Goal: Task Accomplishment & Management: Manage account settings

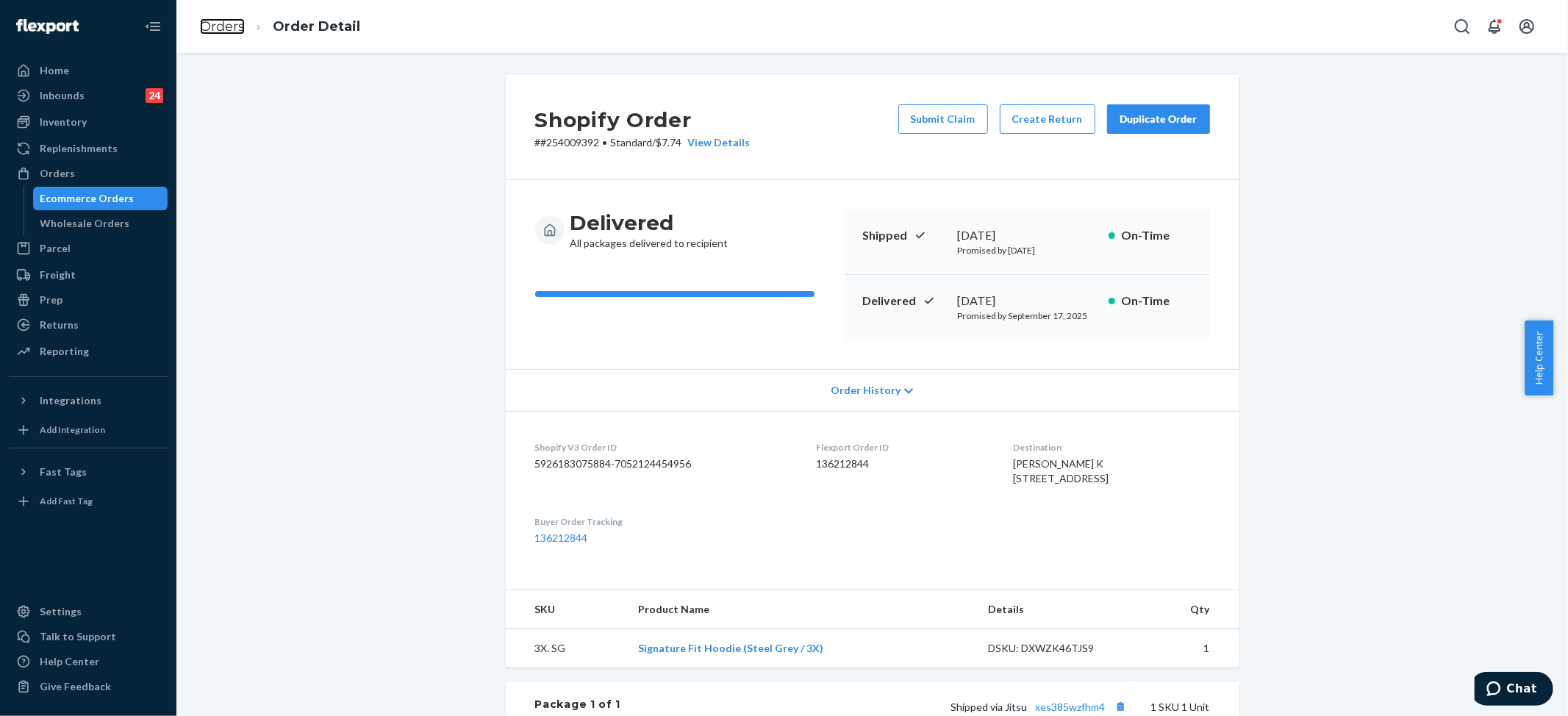
drag, startPoint x: 231, startPoint y: 24, endPoint x: 5, endPoint y: 307, distance: 362.2
click at [231, 24] on link "Orders" at bounding box center [222, 26] width 45 height 16
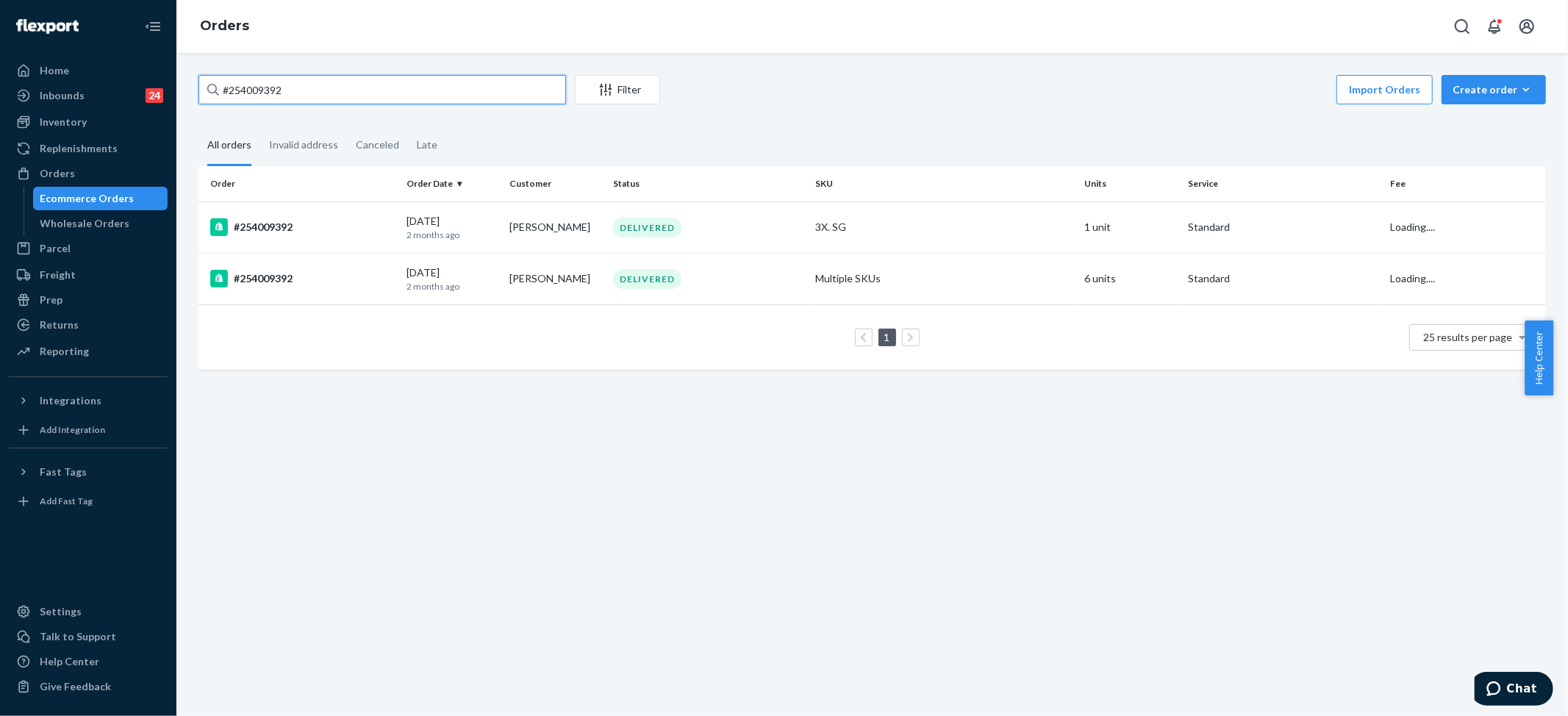
click at [333, 89] on input "#254009392" at bounding box center [382, 89] width 368 height 29
paste input "5085157"
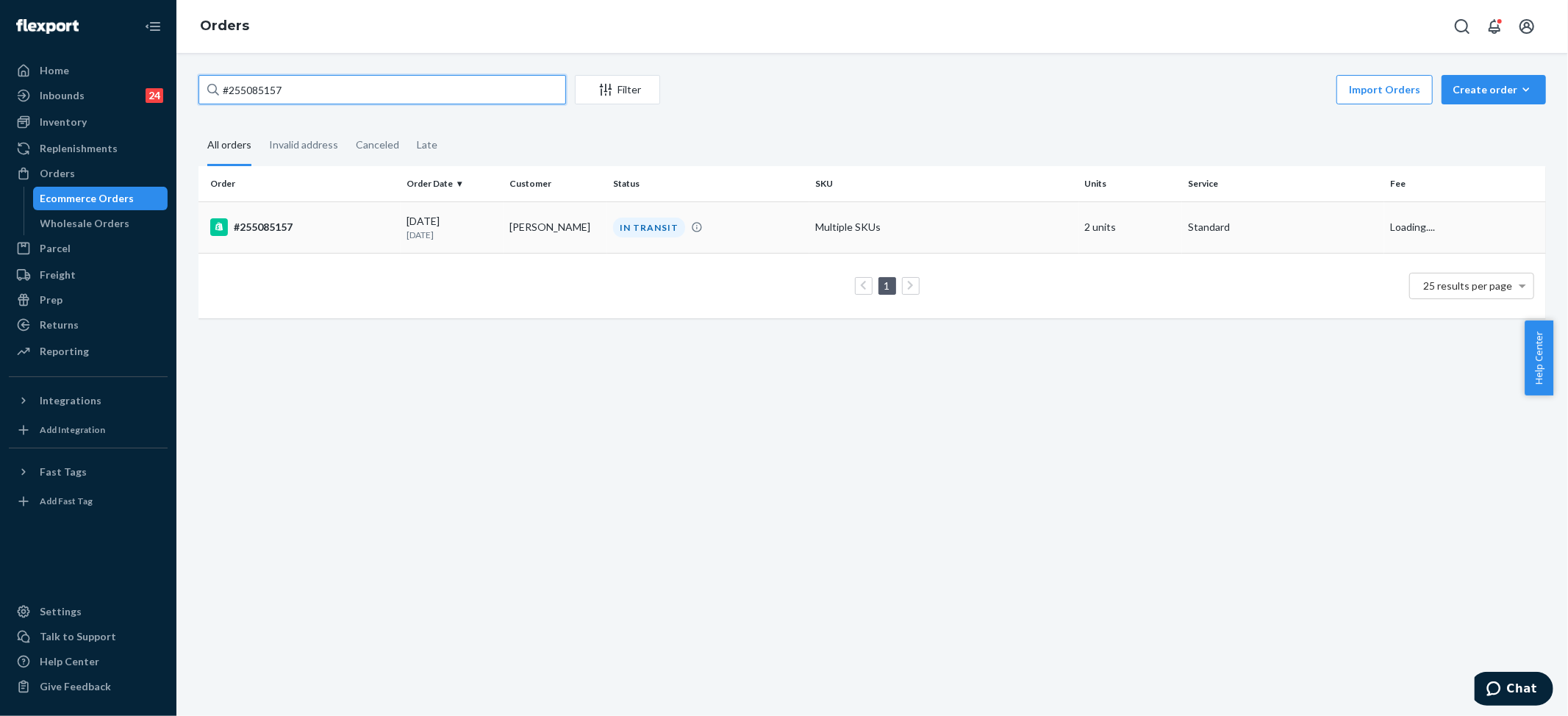
type input "#255085157"
click at [853, 227] on td "Multiple SKUs" at bounding box center [944, 227] width 270 height 51
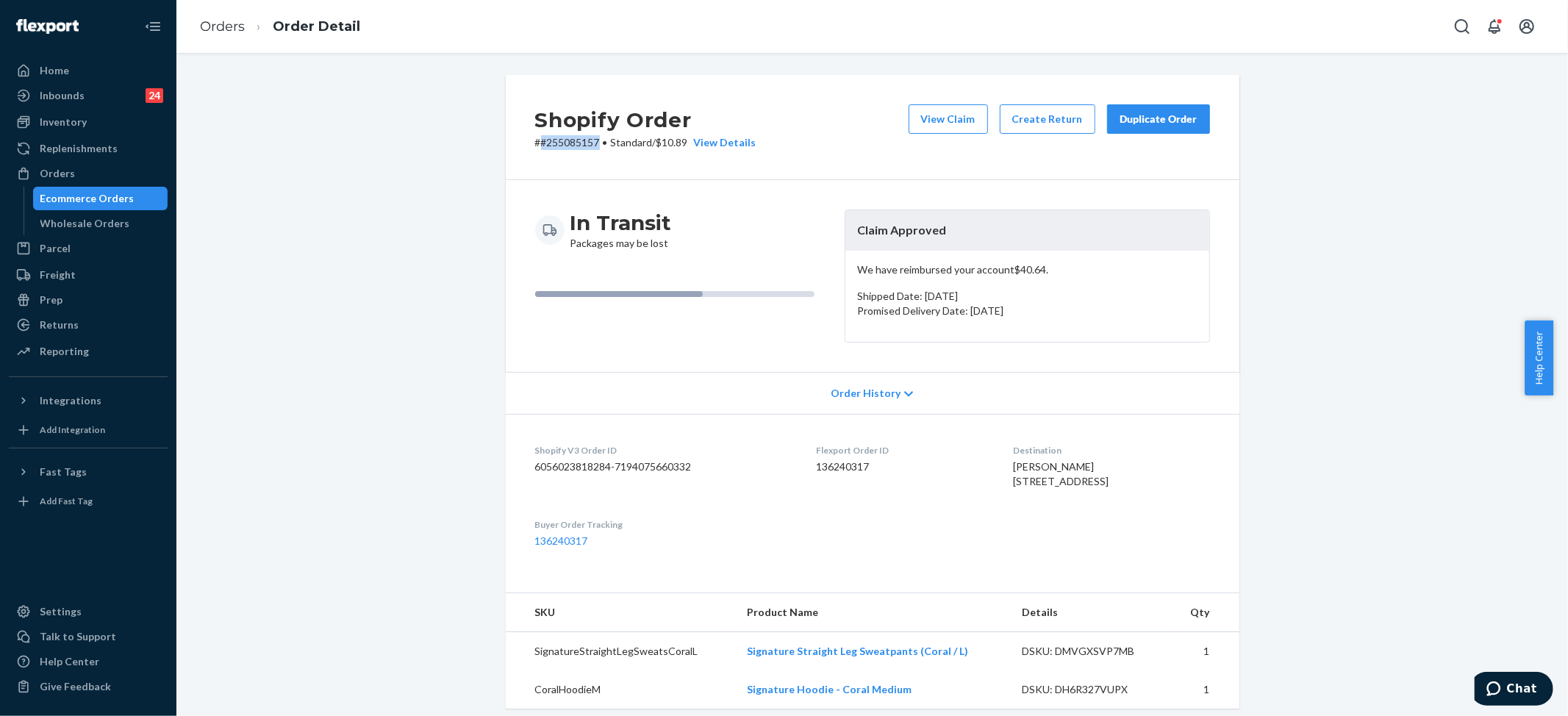
click at [1174, 113] on div "Duplicate Order" at bounding box center [1158, 119] width 78 height 14
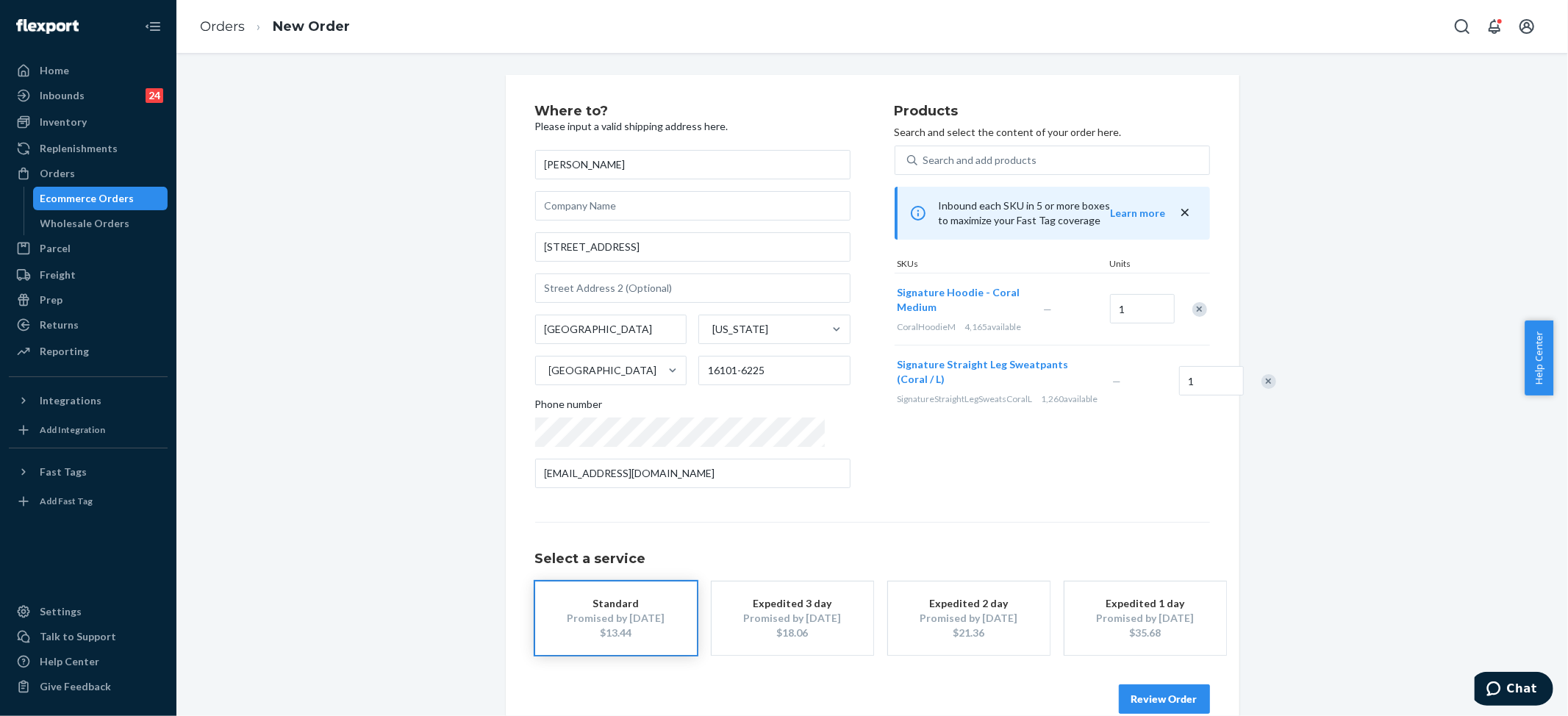
click at [1150, 692] on button "Review Order" at bounding box center [1164, 699] width 91 height 29
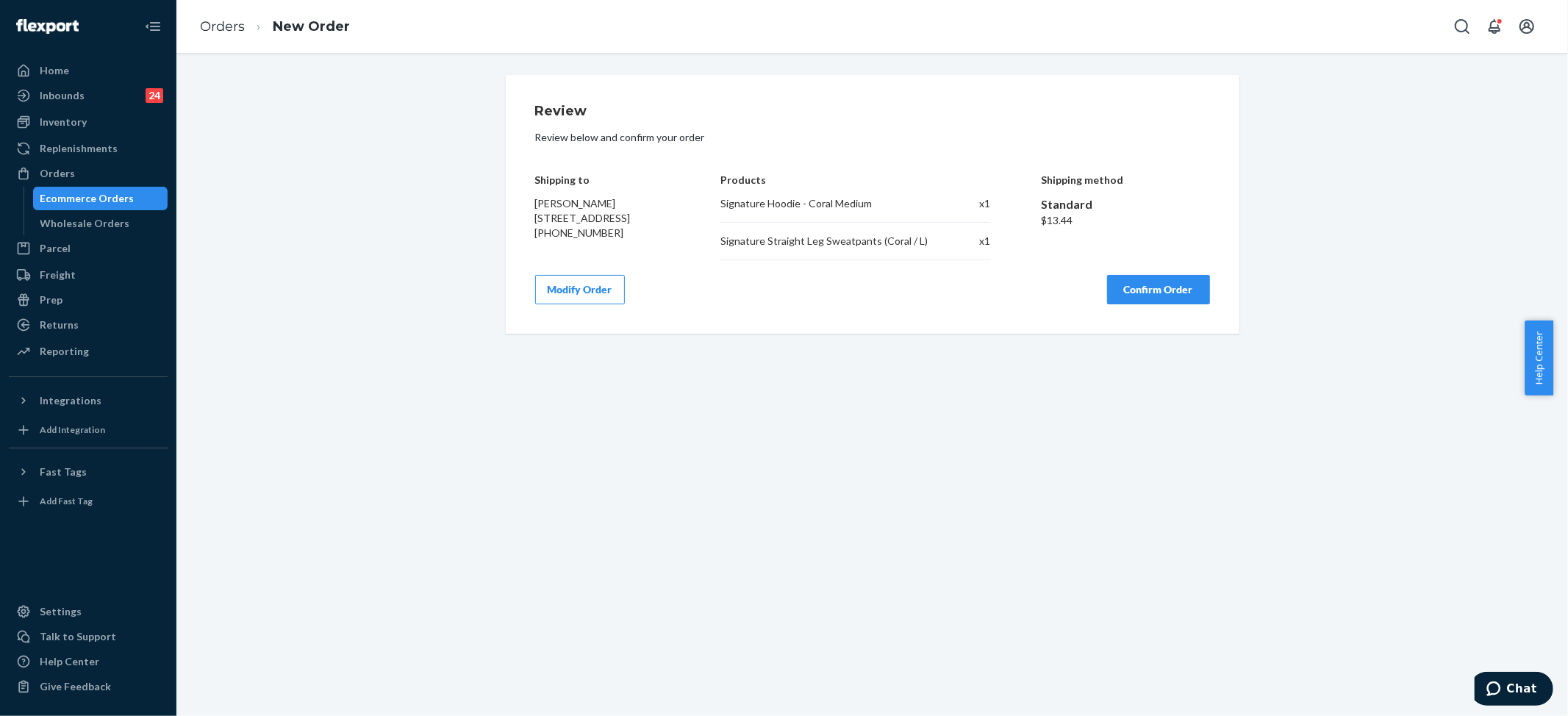
click at [1174, 290] on button "Confirm Order" at bounding box center [1159, 289] width 103 height 29
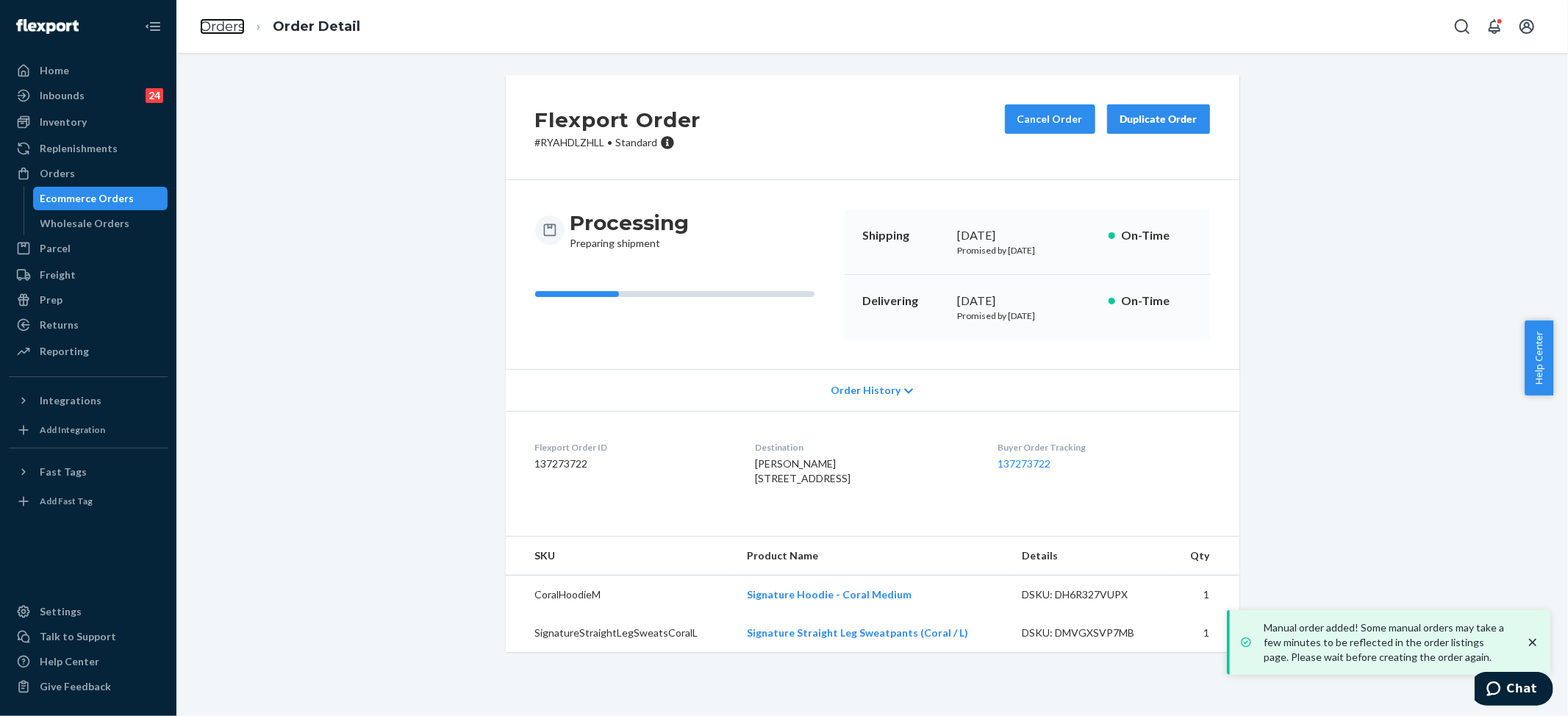
drag, startPoint x: 221, startPoint y: 21, endPoint x: 410, endPoint y: 72, distance: 195.8
click at [221, 21] on link "Orders" at bounding box center [222, 26] width 45 height 16
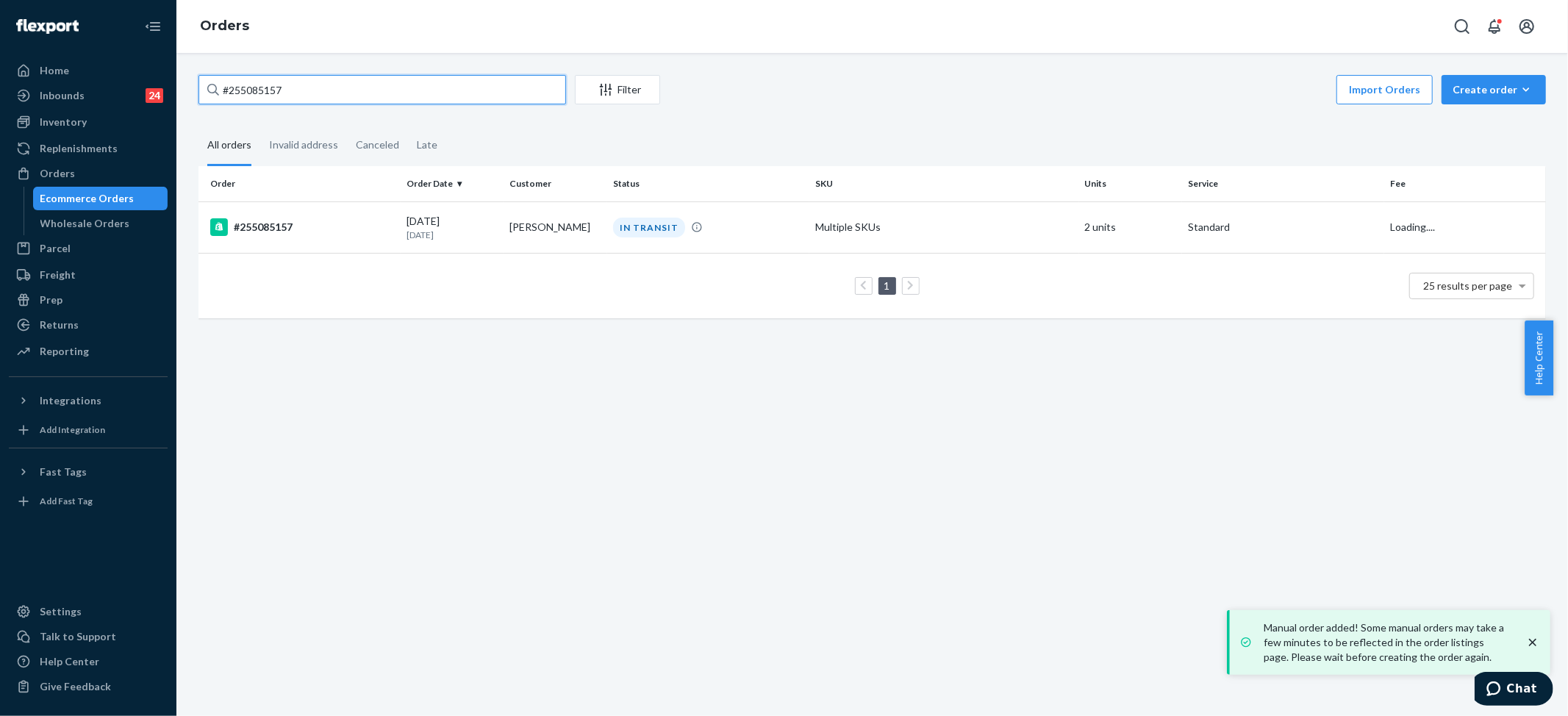
click at [325, 95] on input "#255085157" at bounding box center [382, 89] width 368 height 29
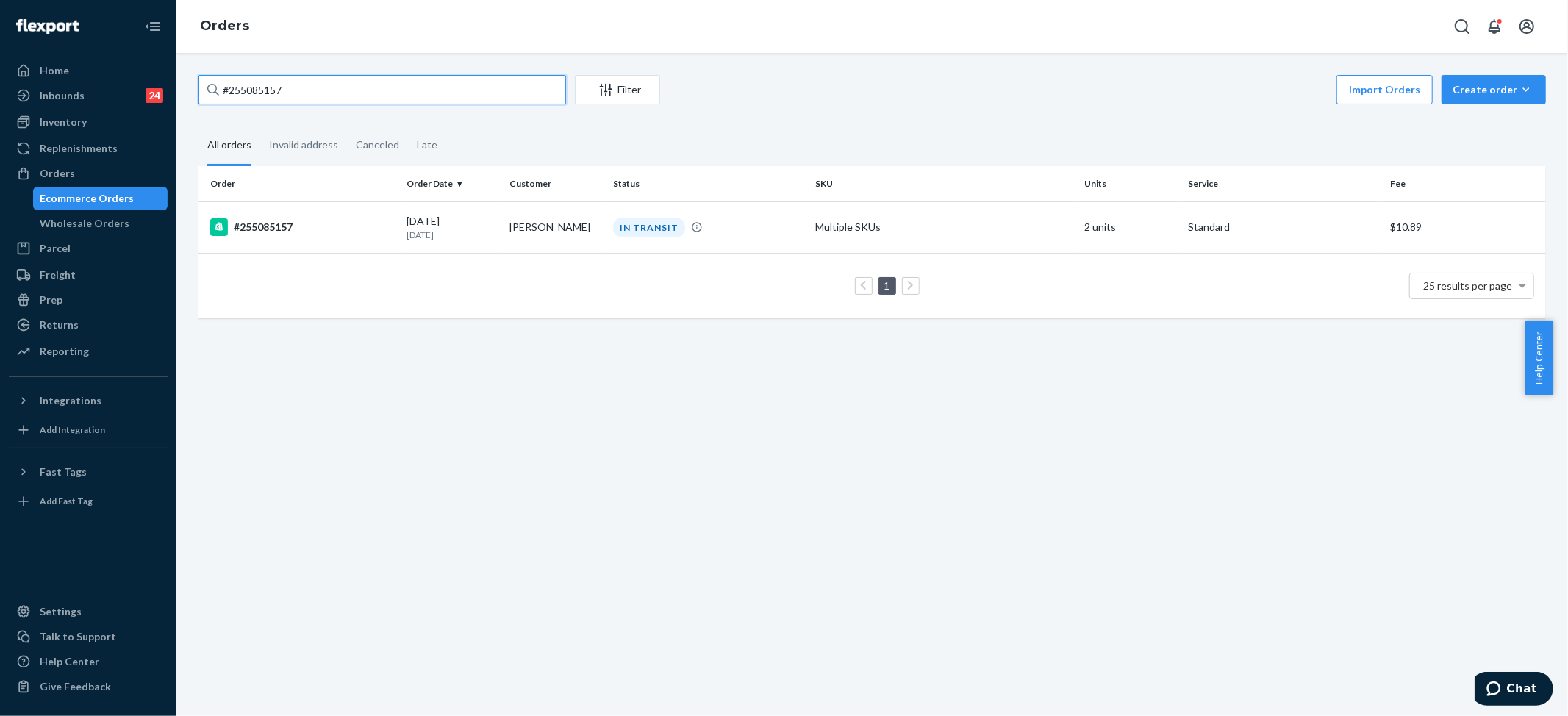
paste input "[PERSON_NAME]"
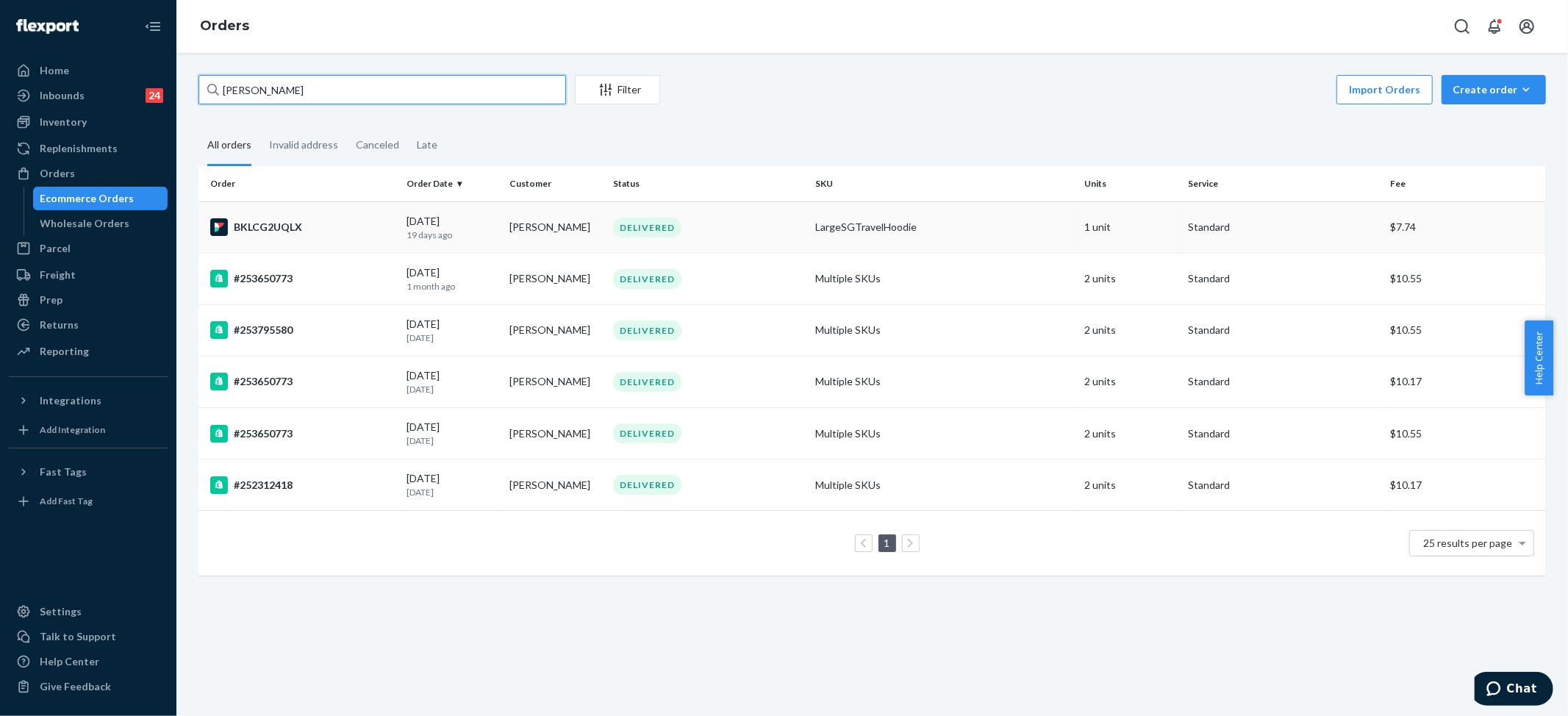
type input "[PERSON_NAME]"
click at [610, 235] on div "DELIVERED" at bounding box center [708, 227] width 196 height 20
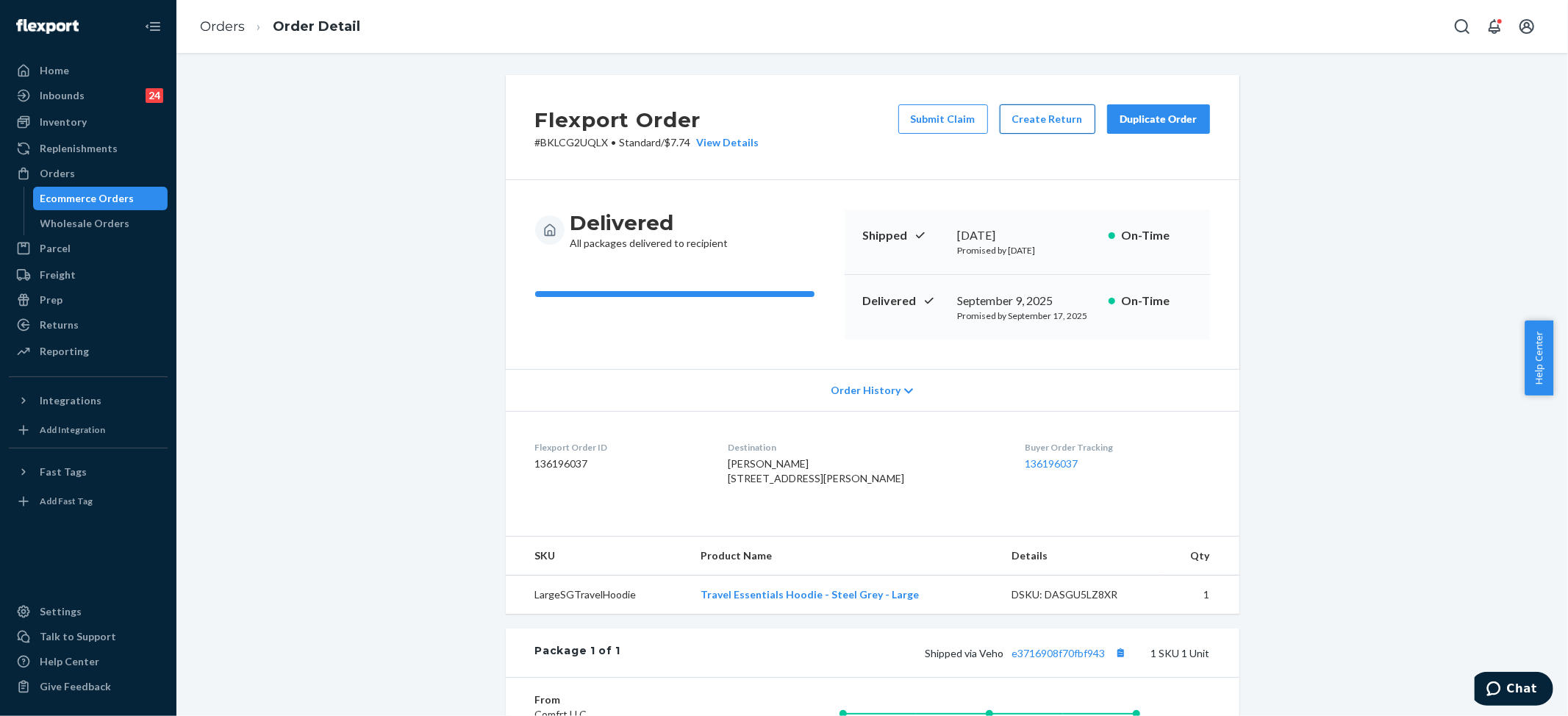
click at [1045, 116] on button "Create Return" at bounding box center [1048, 119] width 96 height 29
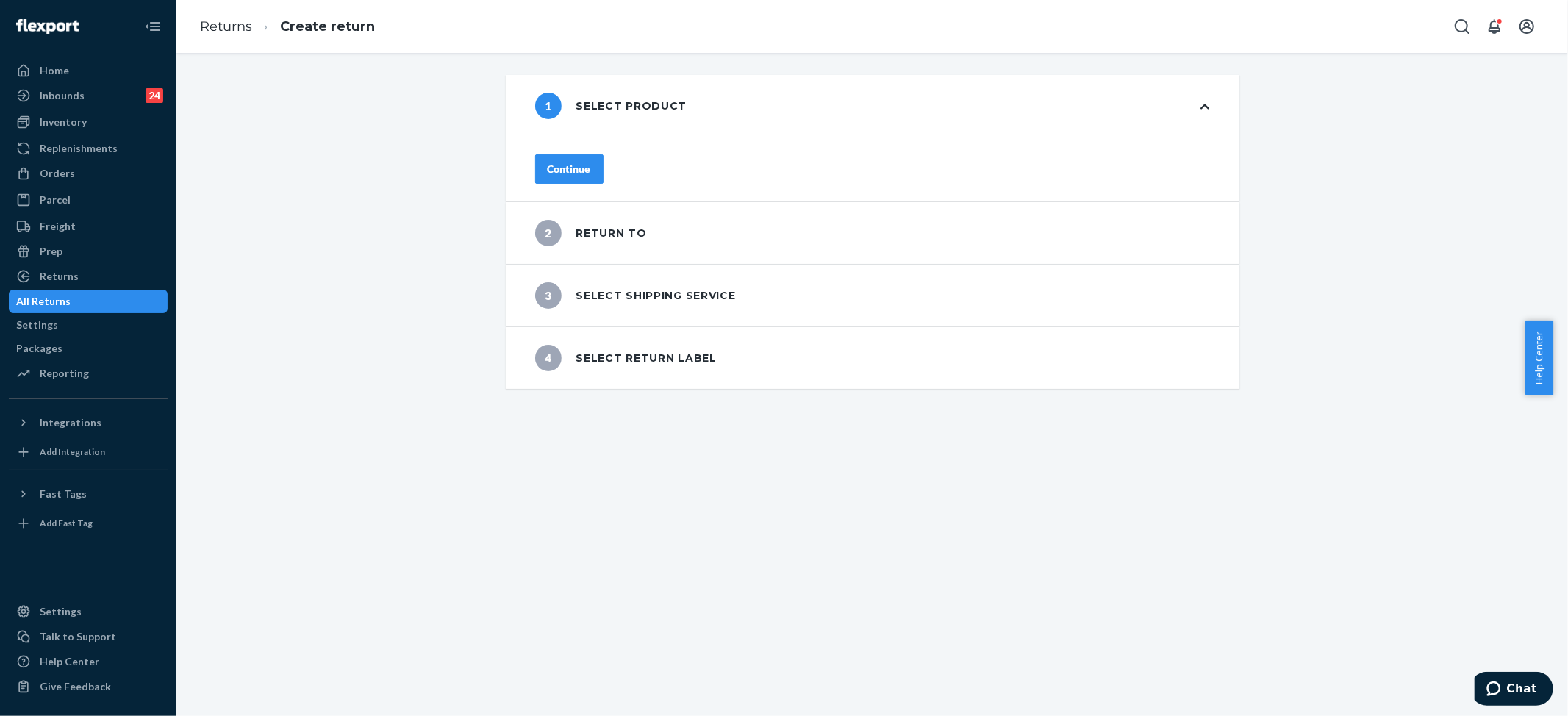
click at [591, 166] on div "Continue" at bounding box center [569, 168] width 43 height 14
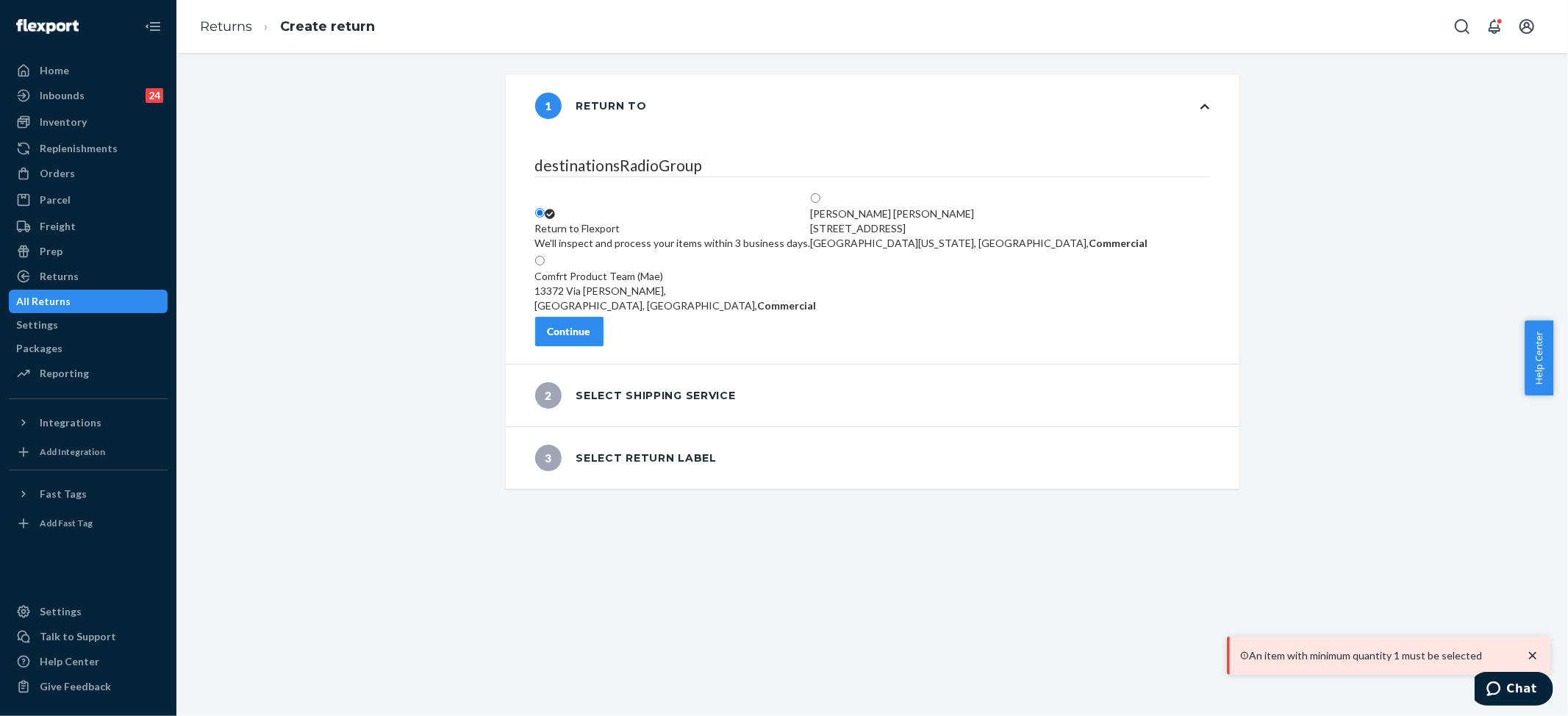
click at [591, 335] on div "Continue" at bounding box center [569, 331] width 43 height 14
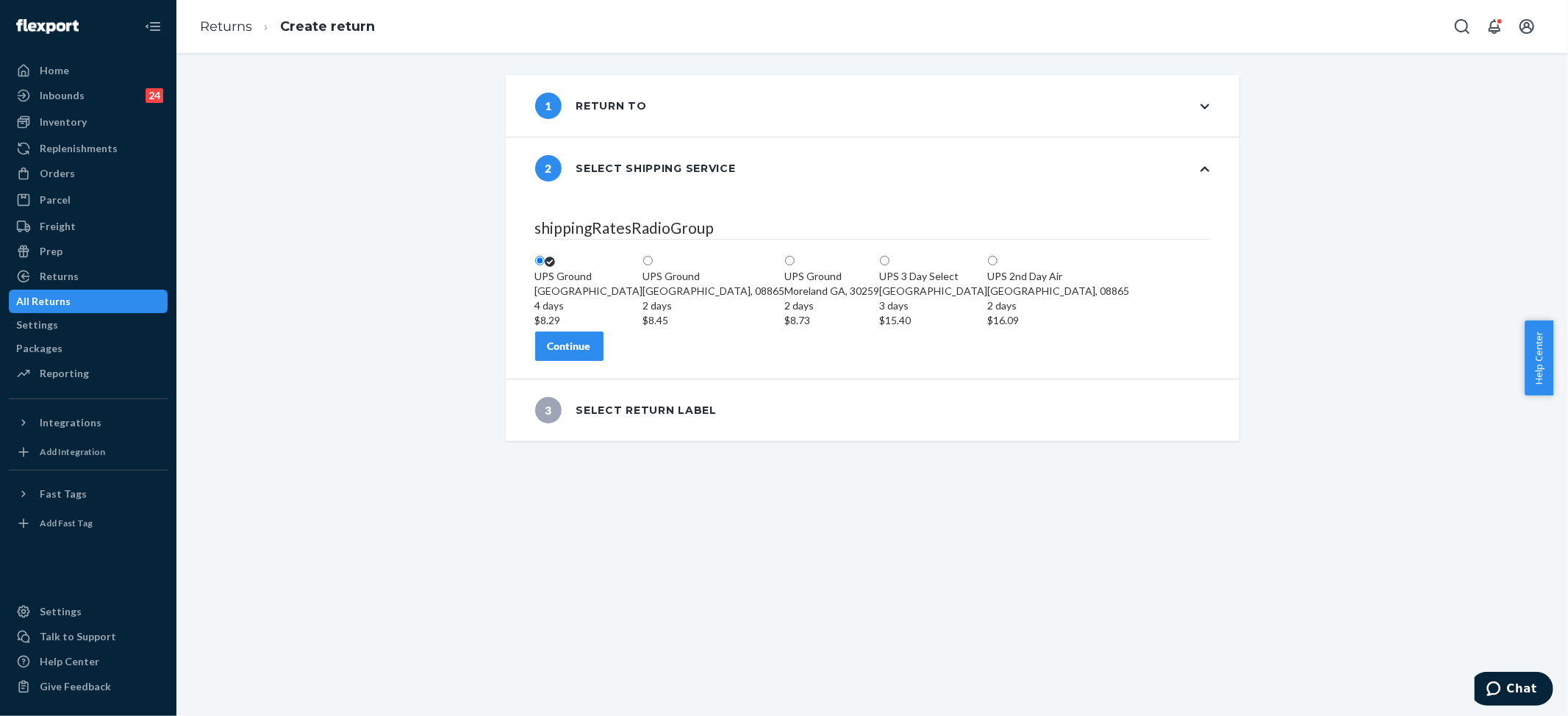
click at [591, 353] on div "Continue" at bounding box center [569, 346] width 43 height 14
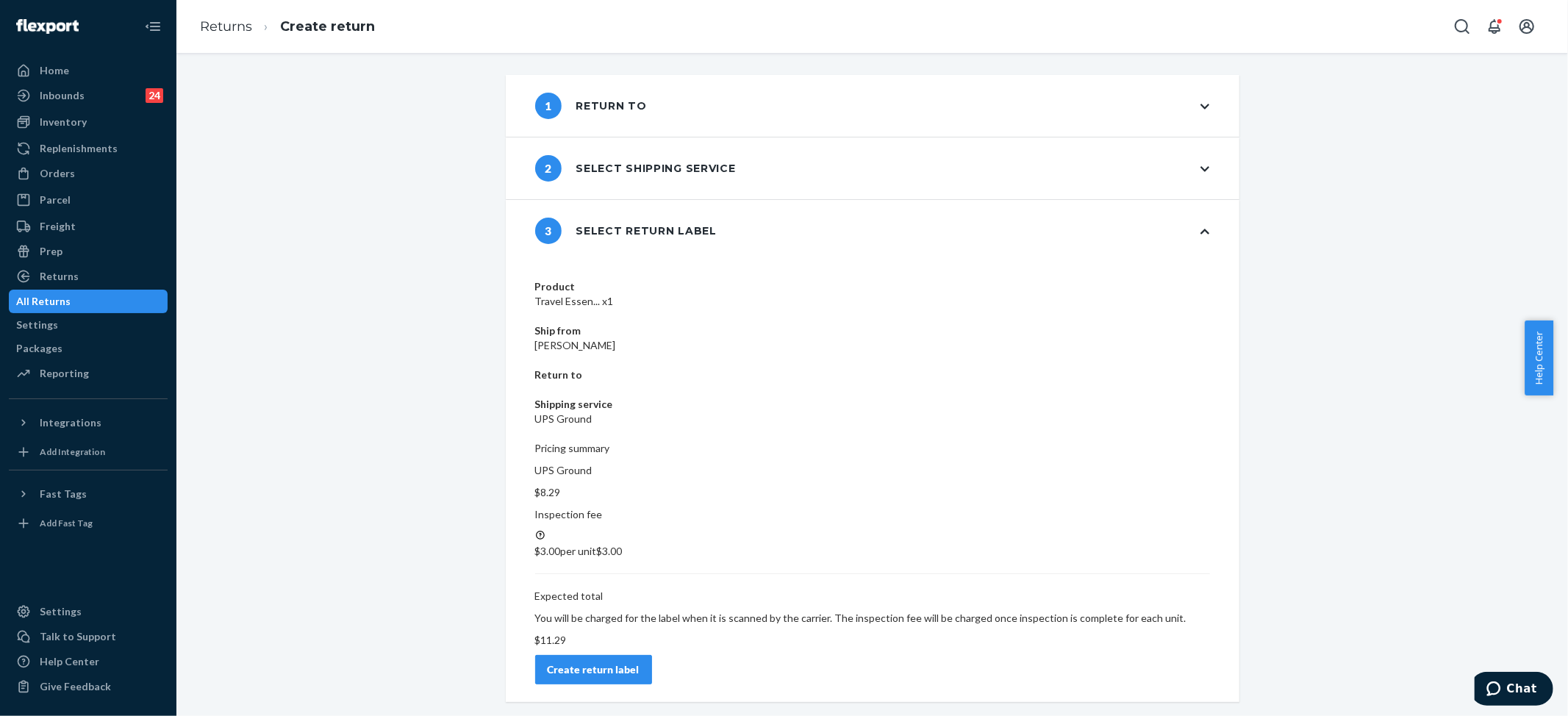
click at [640, 662] on div "Create return label" at bounding box center [594, 669] width 92 height 14
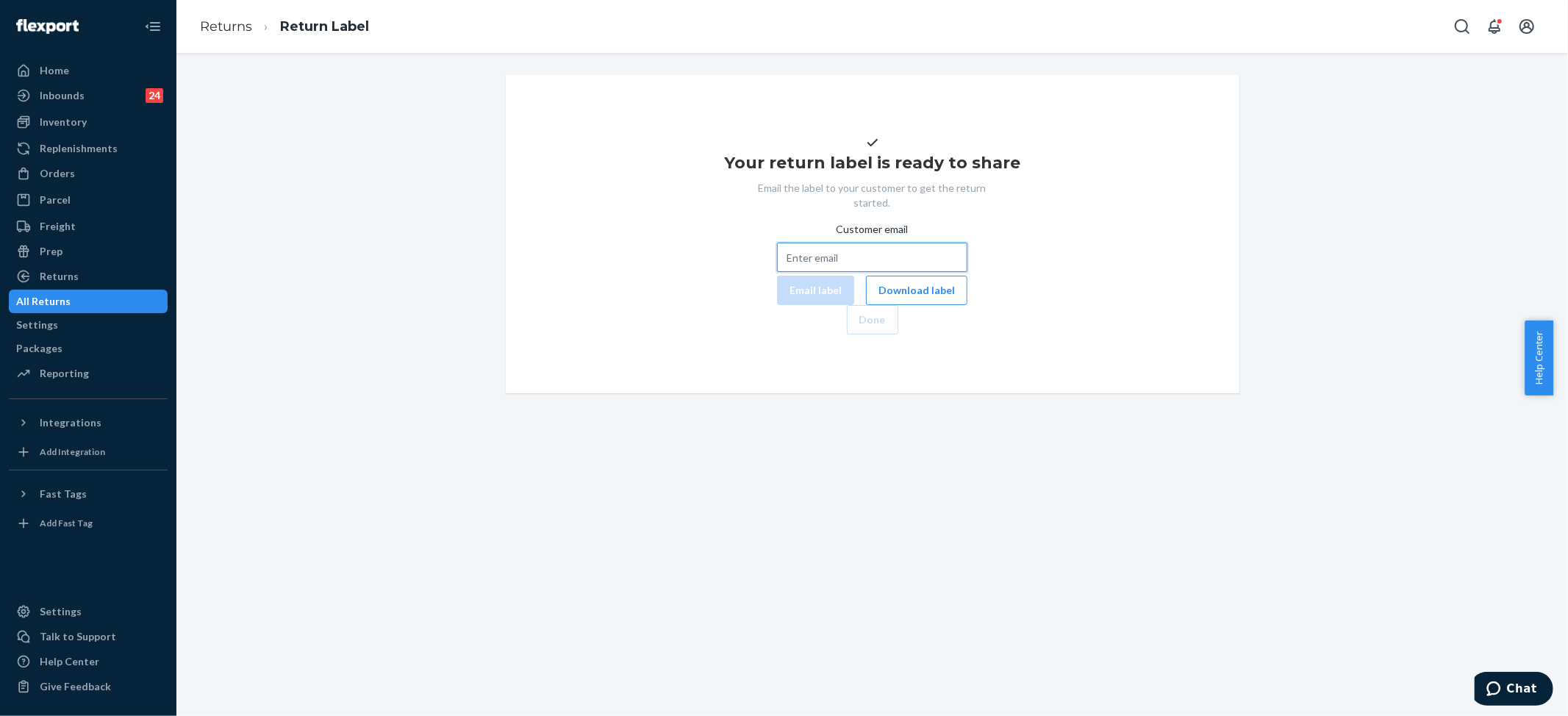
click at [791, 272] on input "Customer email" at bounding box center [872, 257] width 190 height 29
paste input "[EMAIL_ADDRESS][DOMAIN_NAME]"
type input "[EMAIL_ADDRESS][DOMAIN_NAME]"
click at [777, 305] on button "Email label" at bounding box center [816, 290] width 77 height 29
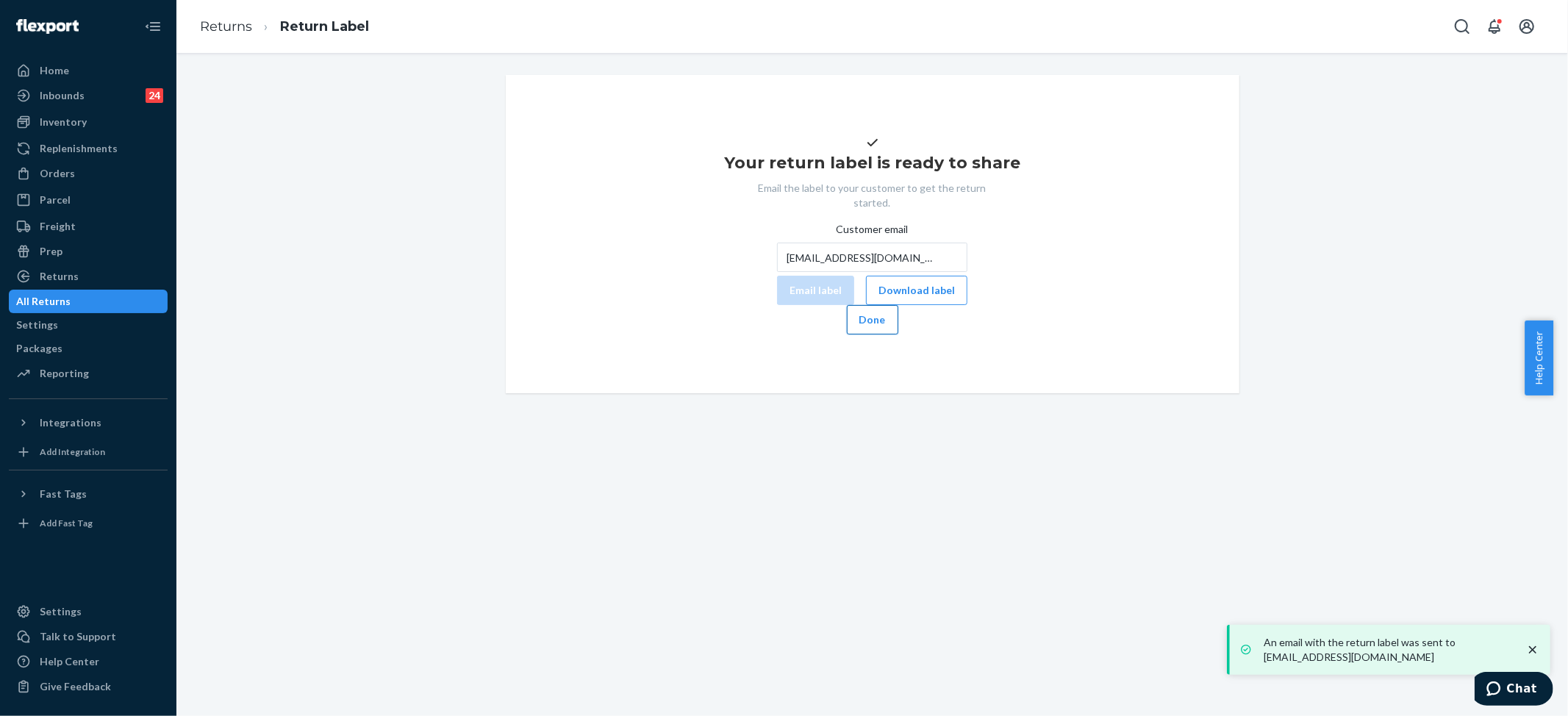
click at [898, 335] on button "Done" at bounding box center [872, 319] width 51 height 29
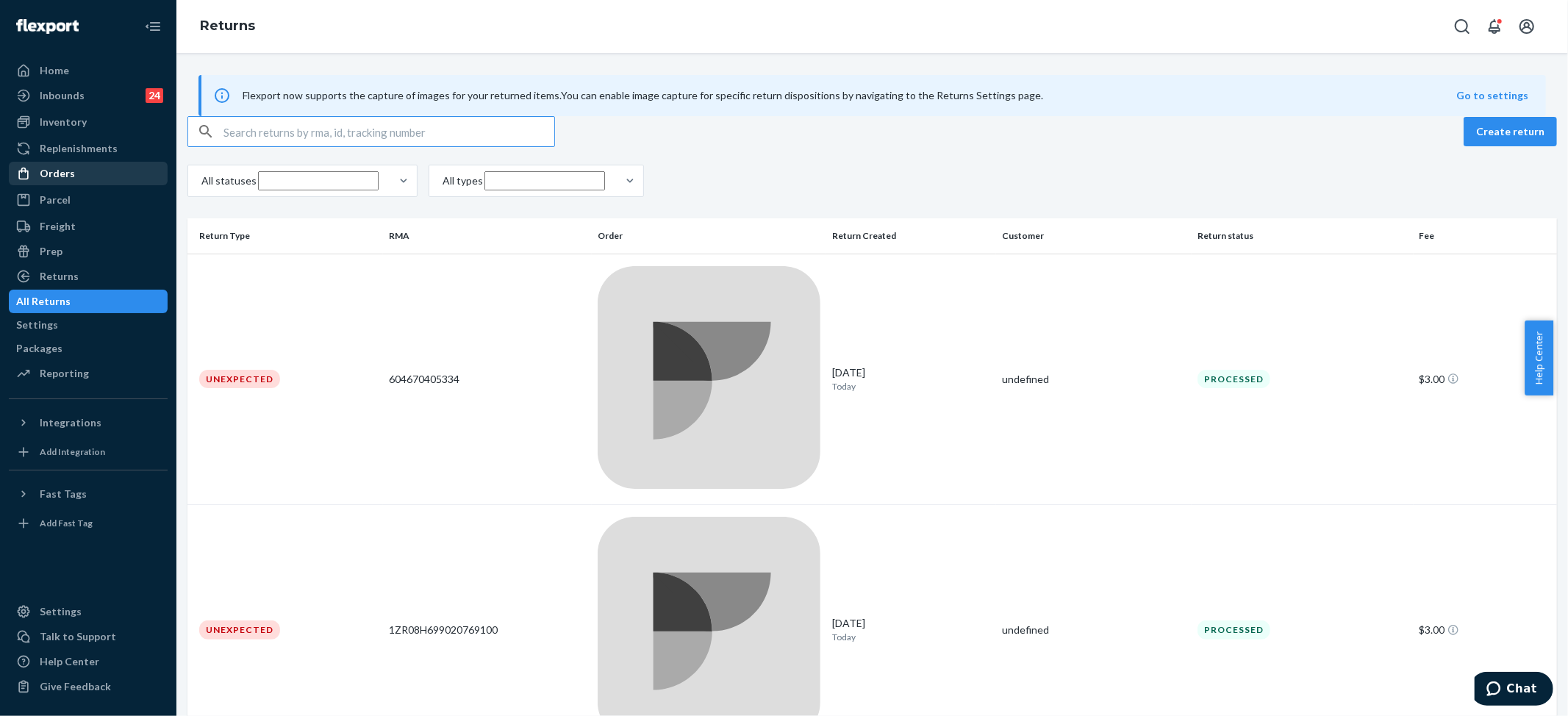
click at [60, 166] on div "Orders" at bounding box center [57, 173] width 35 height 14
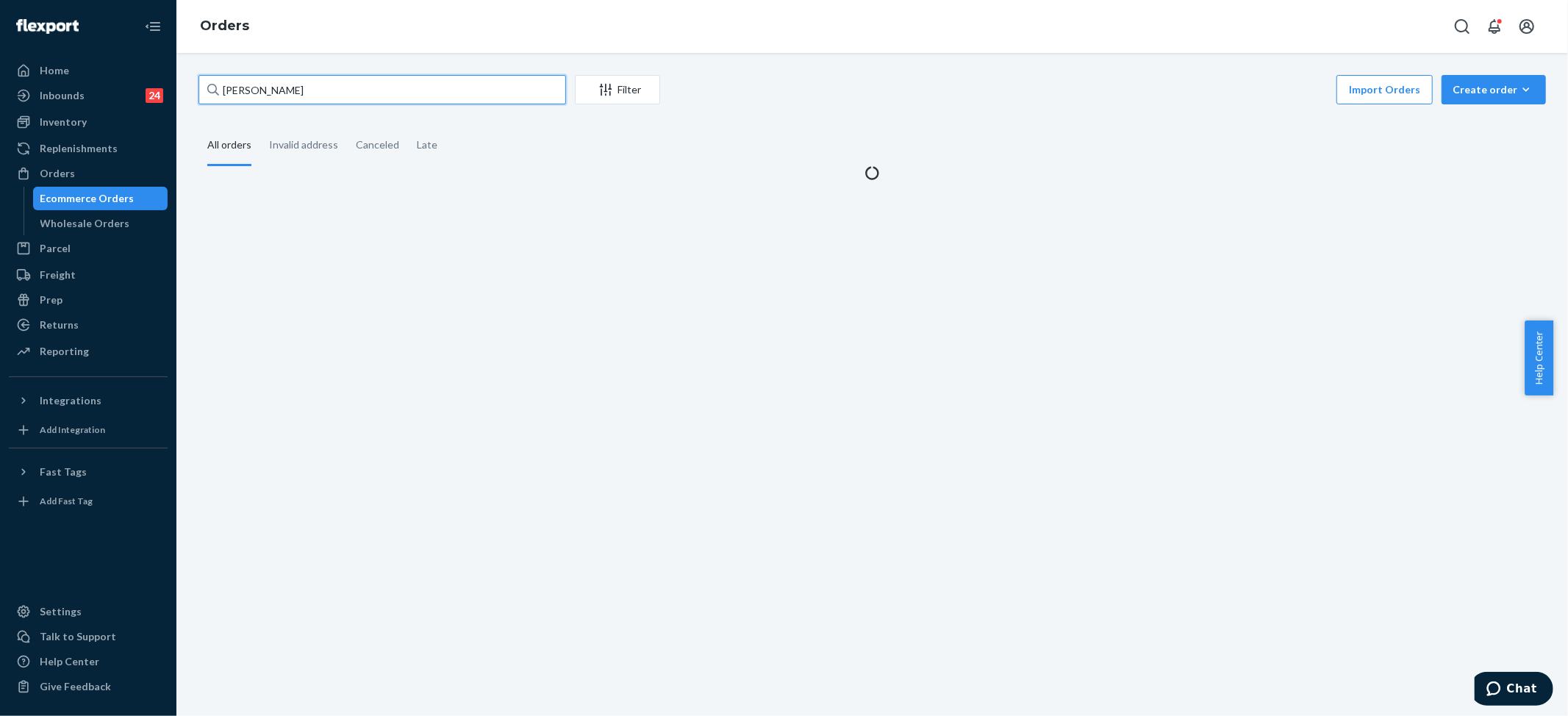
click at [295, 97] on input "[PERSON_NAME]" at bounding box center [382, 89] width 368 height 29
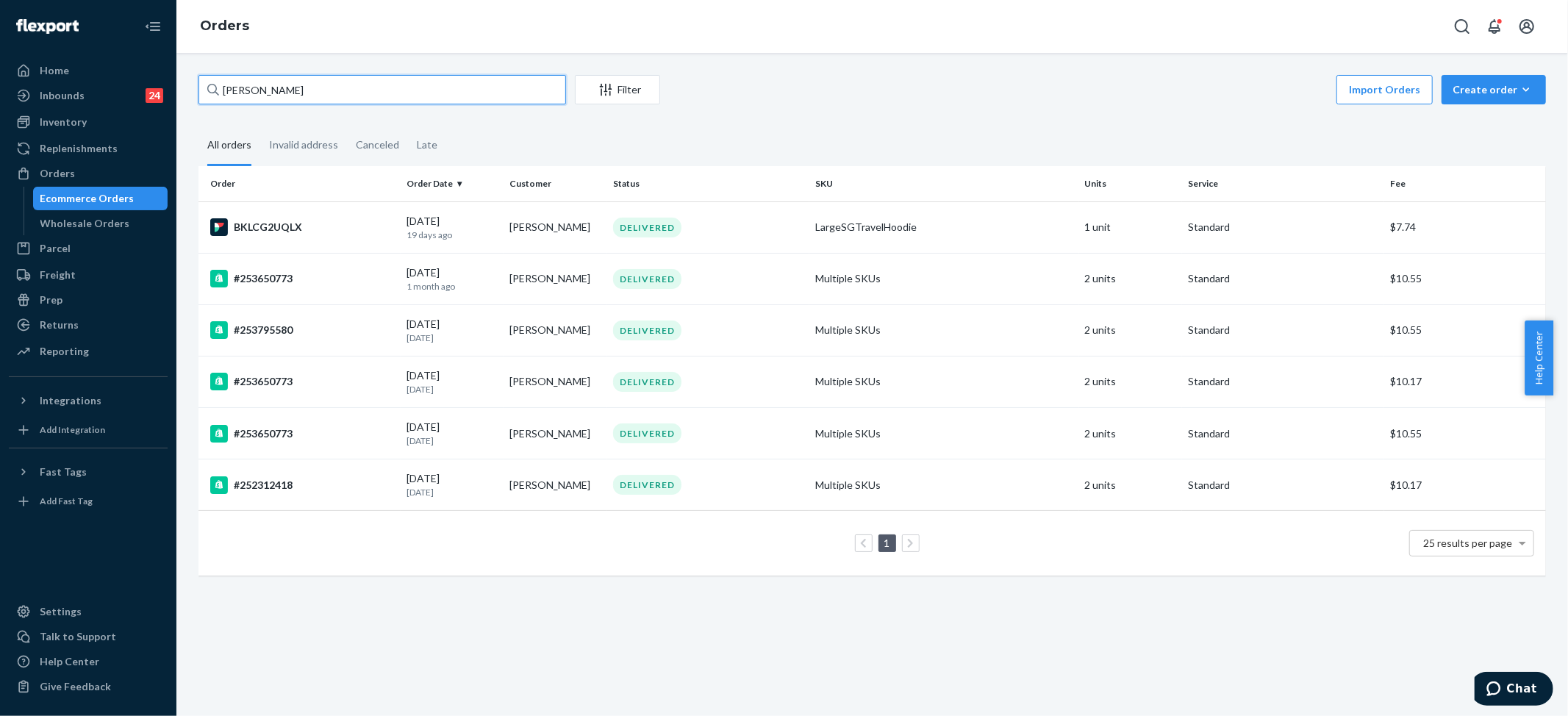
paste input "#254943464"
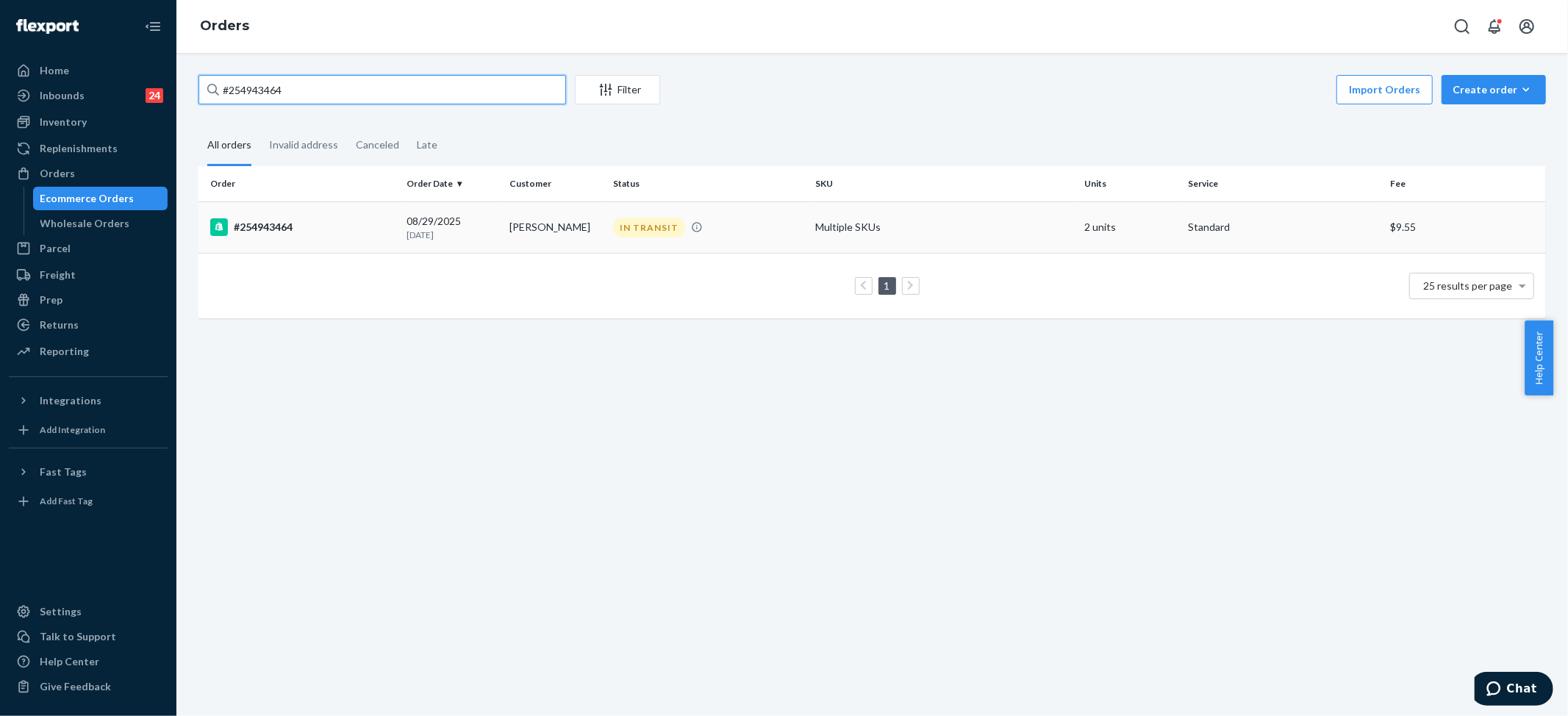
type input "#254943464"
click at [626, 218] on div "IN TRANSIT" at bounding box center [649, 227] width 72 height 20
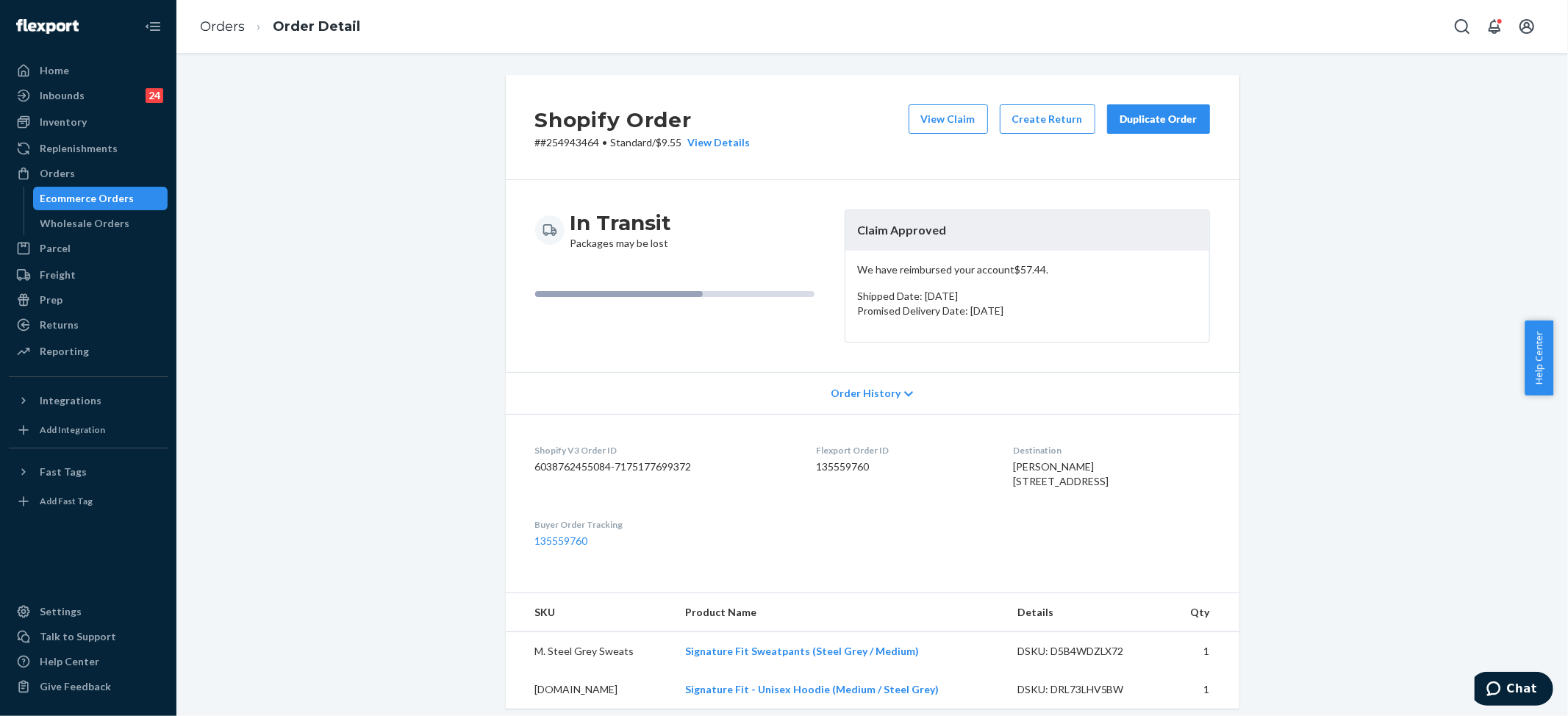
click at [1128, 115] on div "Duplicate Order" at bounding box center [1158, 119] width 78 height 14
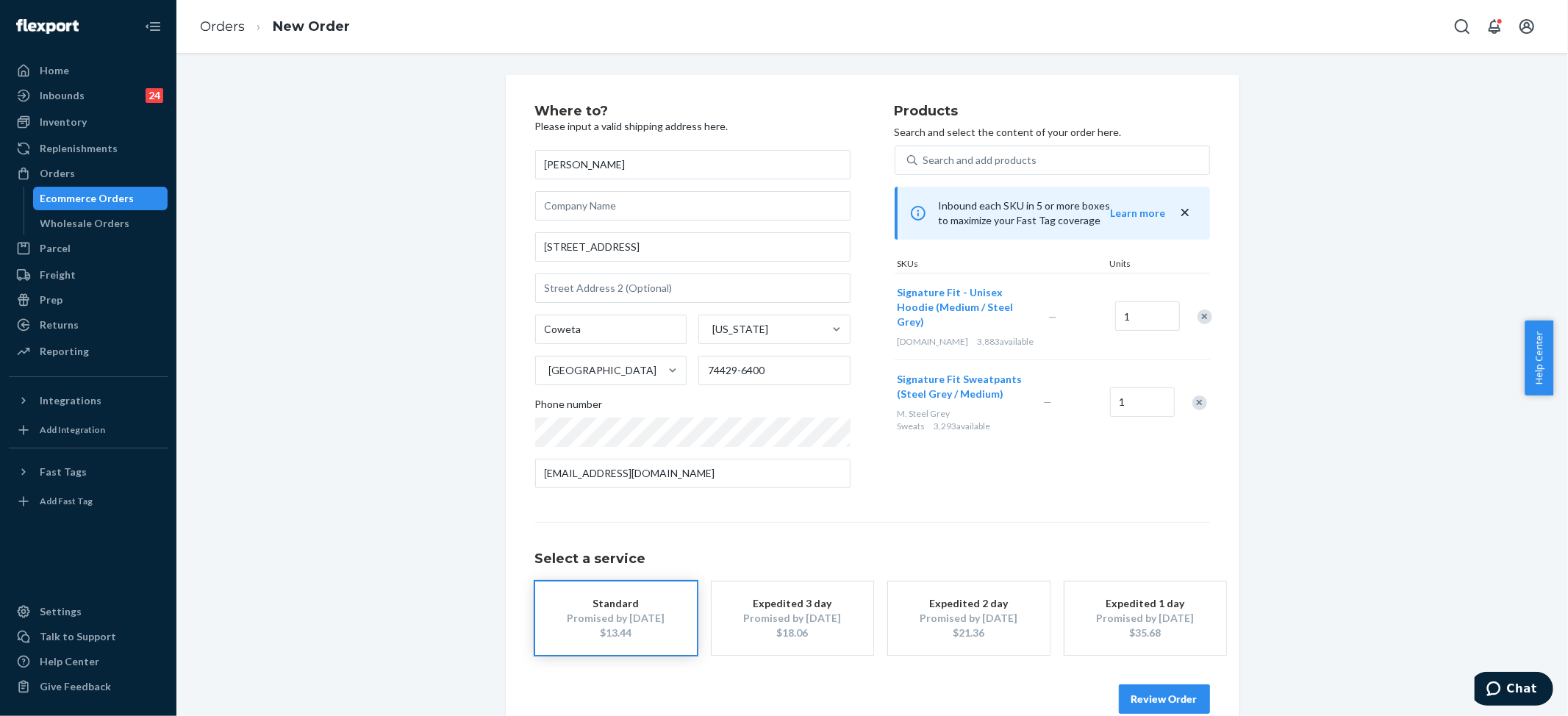
click at [1172, 702] on button "Review Order" at bounding box center [1164, 699] width 91 height 29
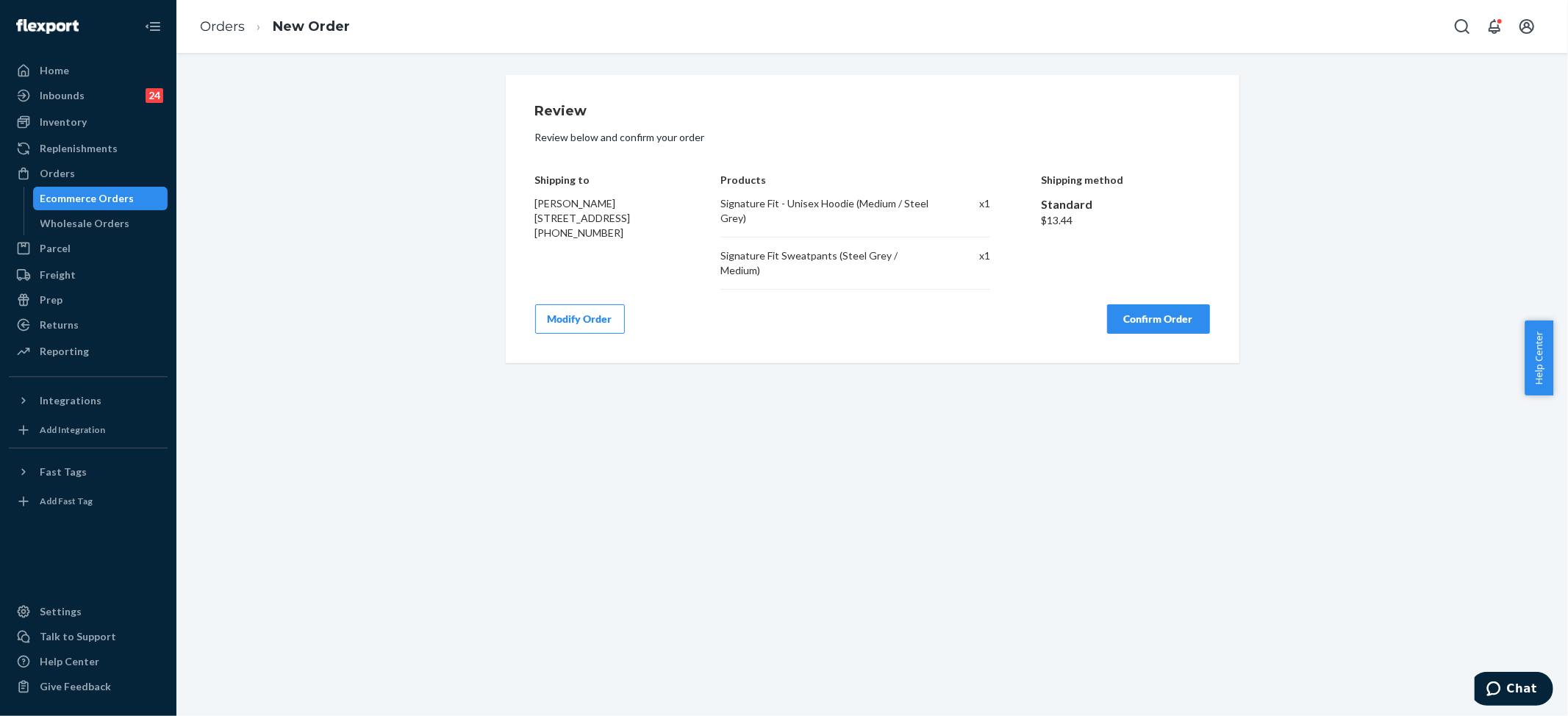
click at [1159, 321] on button "Confirm Order" at bounding box center [1159, 319] width 103 height 29
